Goal: Information Seeking & Learning: Learn about a topic

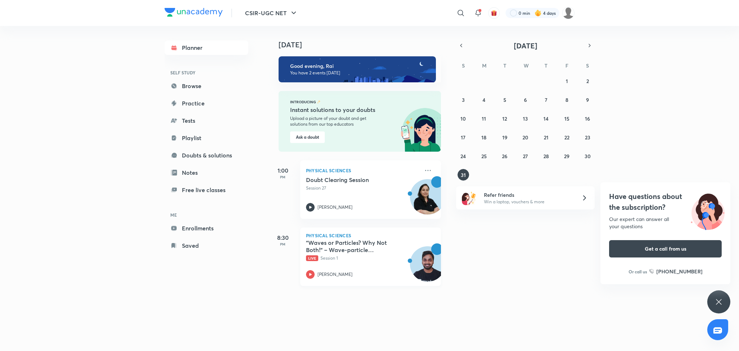
click at [332, 262] on div ""Waves or Particles? Why Not Both!" – Wave-particle duality and experiments Liv…" at bounding box center [362, 259] width 113 height 40
click at [724, 302] on div "Have questions about the subscription? Our expert can answer all your questions…" at bounding box center [718, 301] width 23 height 23
